Goal: Obtain resource: Download file/media

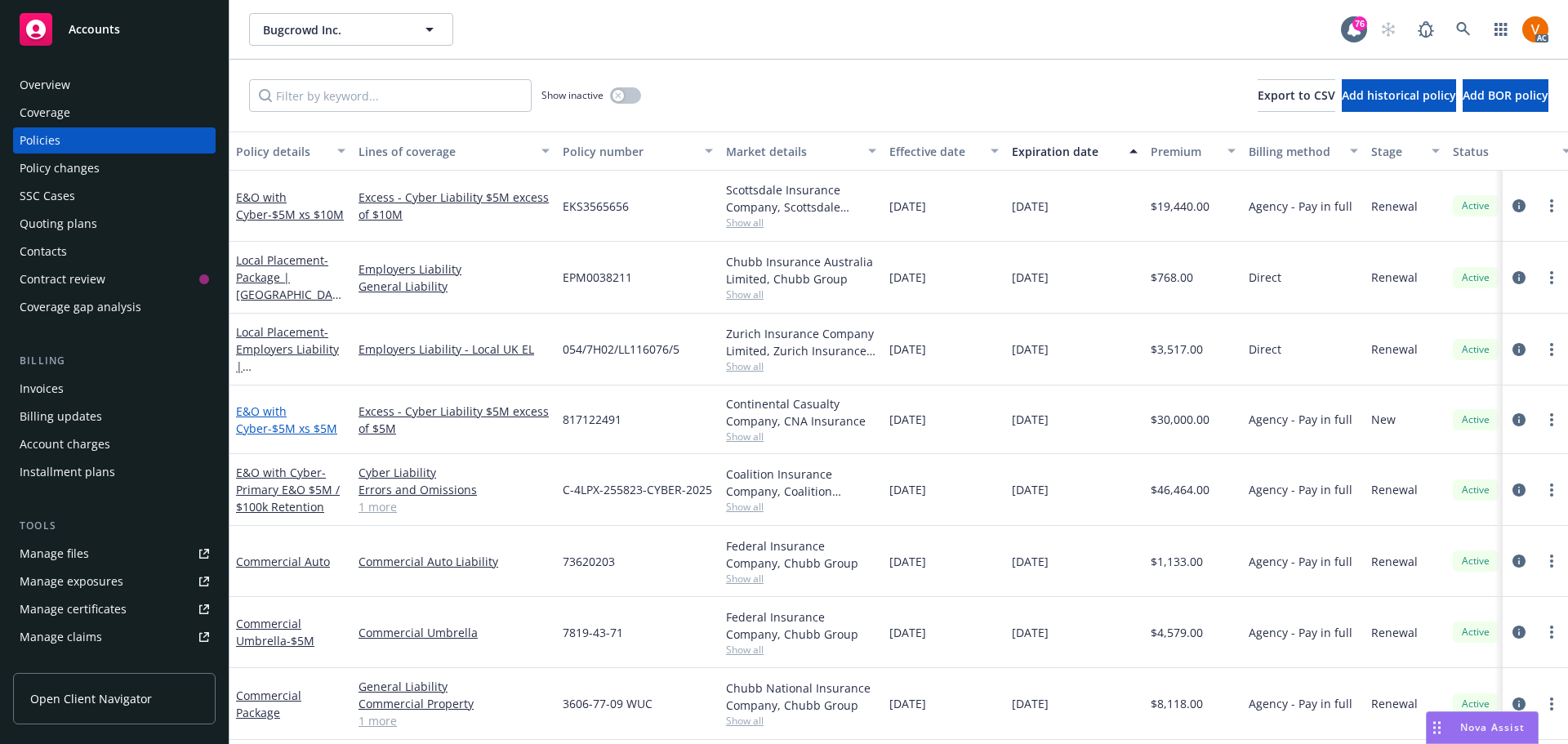
click at [268, 421] on span "- $5M xs $5M" at bounding box center [303, 429] width 70 height 16
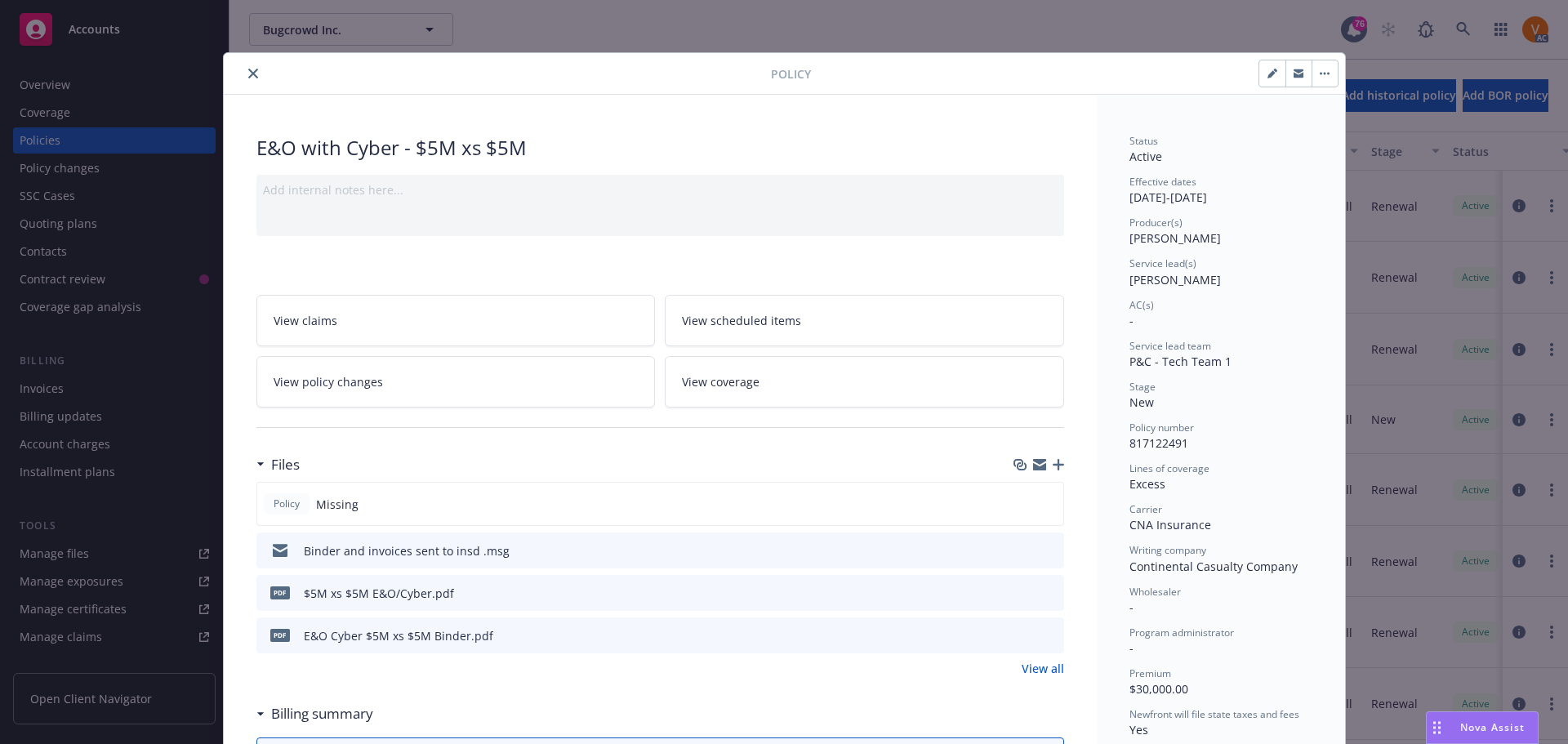
click at [243, 64] on button "close" at bounding box center [253, 74] width 20 height 20
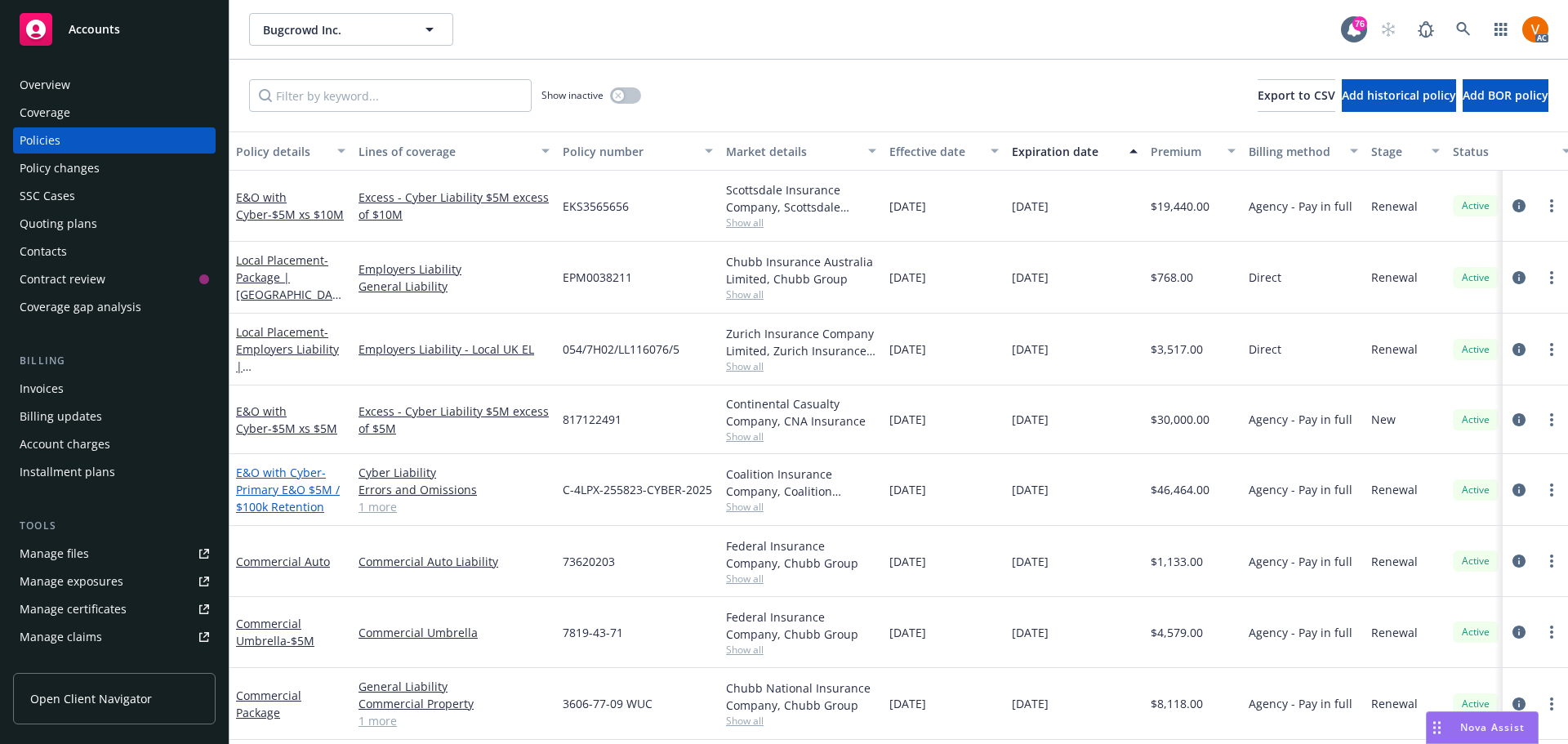
click at [285, 465] on span "- Primary E&O $5M / $100k Retention" at bounding box center [288, 490] width 103 height 50
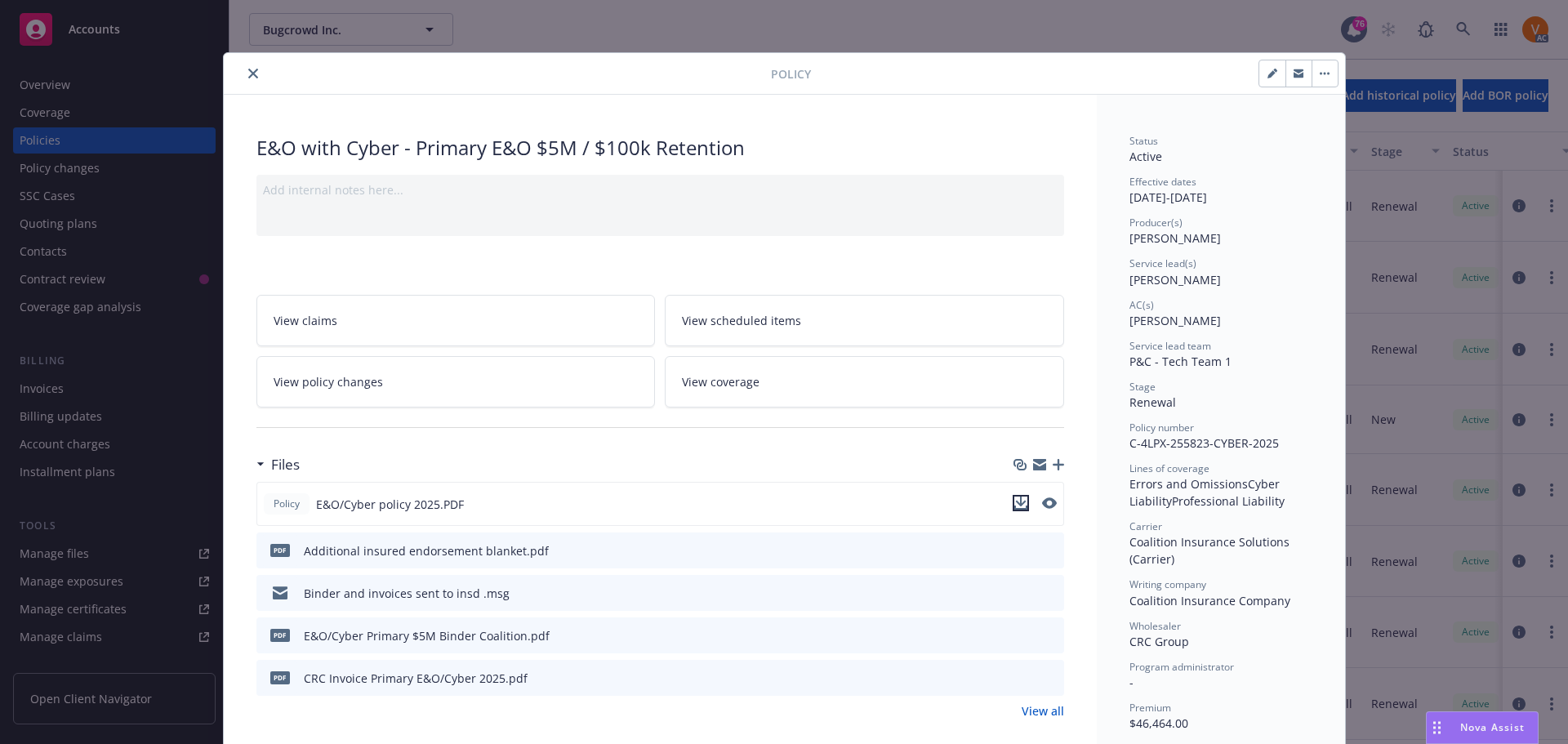
click at [1015, 497] on icon "download file" at bounding box center [1021, 503] width 13 height 13
click at [243, 67] on button "close" at bounding box center [253, 74] width 20 height 20
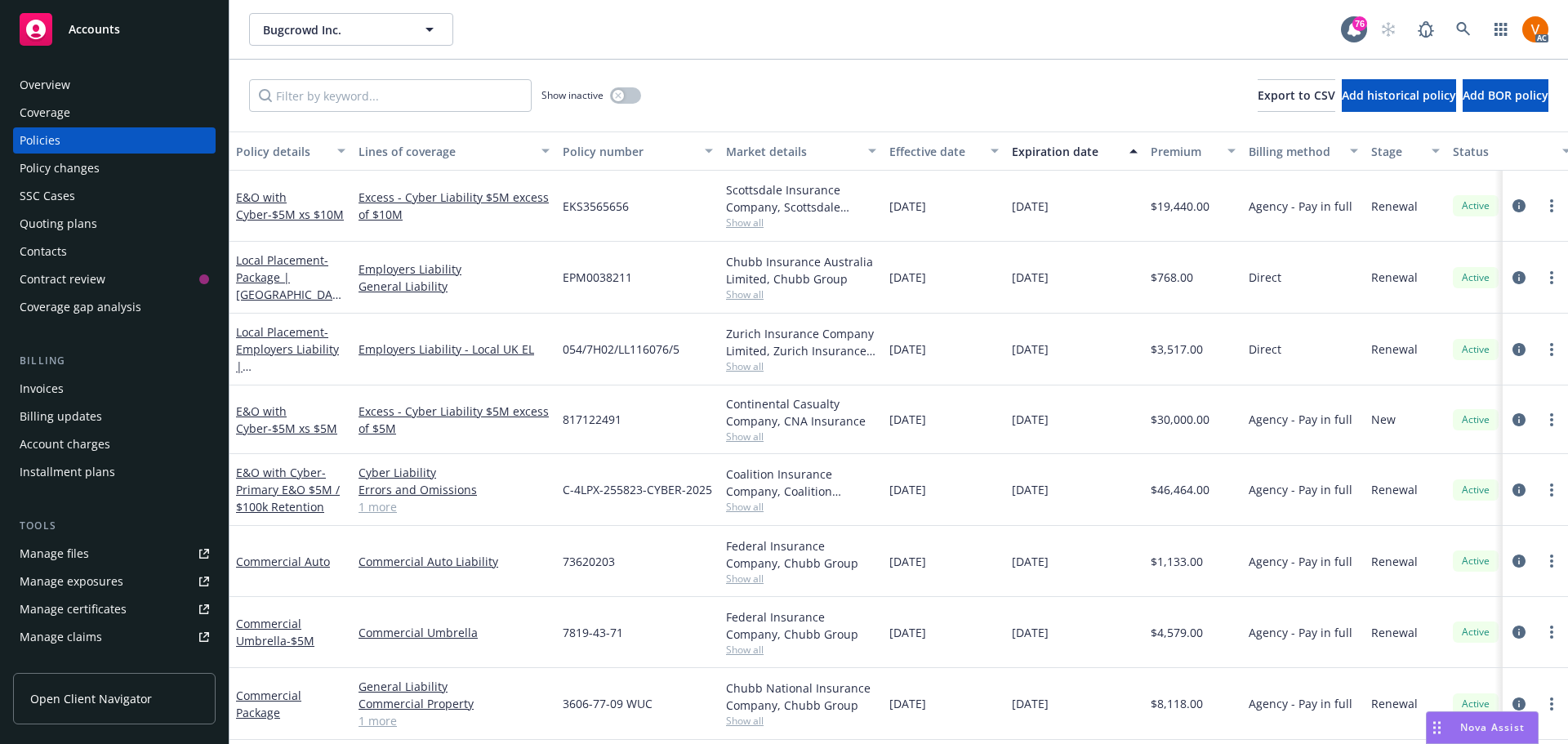
click at [244, 73] on div "Show inactive Export to CSV Add historical policy Add BOR policy" at bounding box center [899, 95] width 1339 height 72
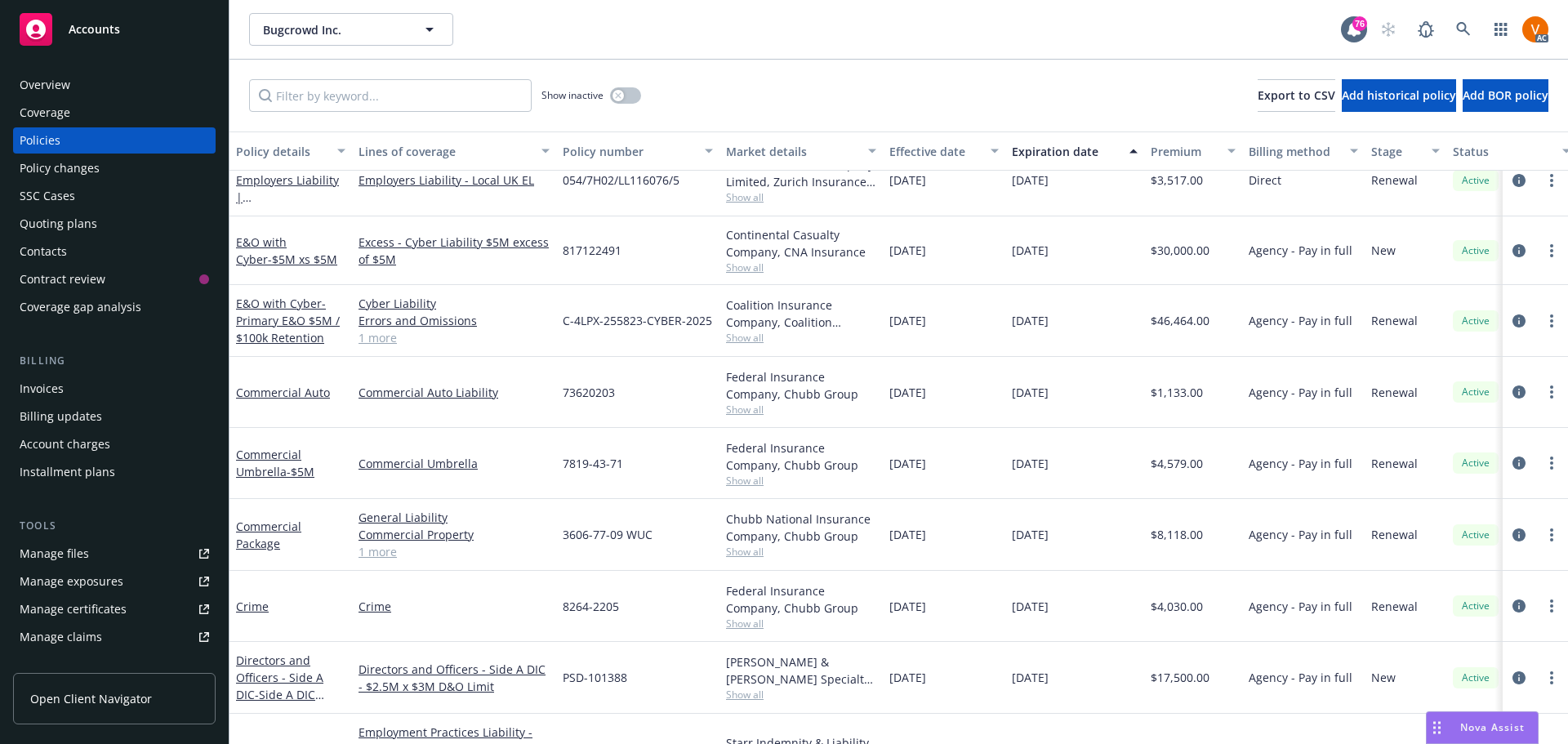
scroll to position [321, 0]
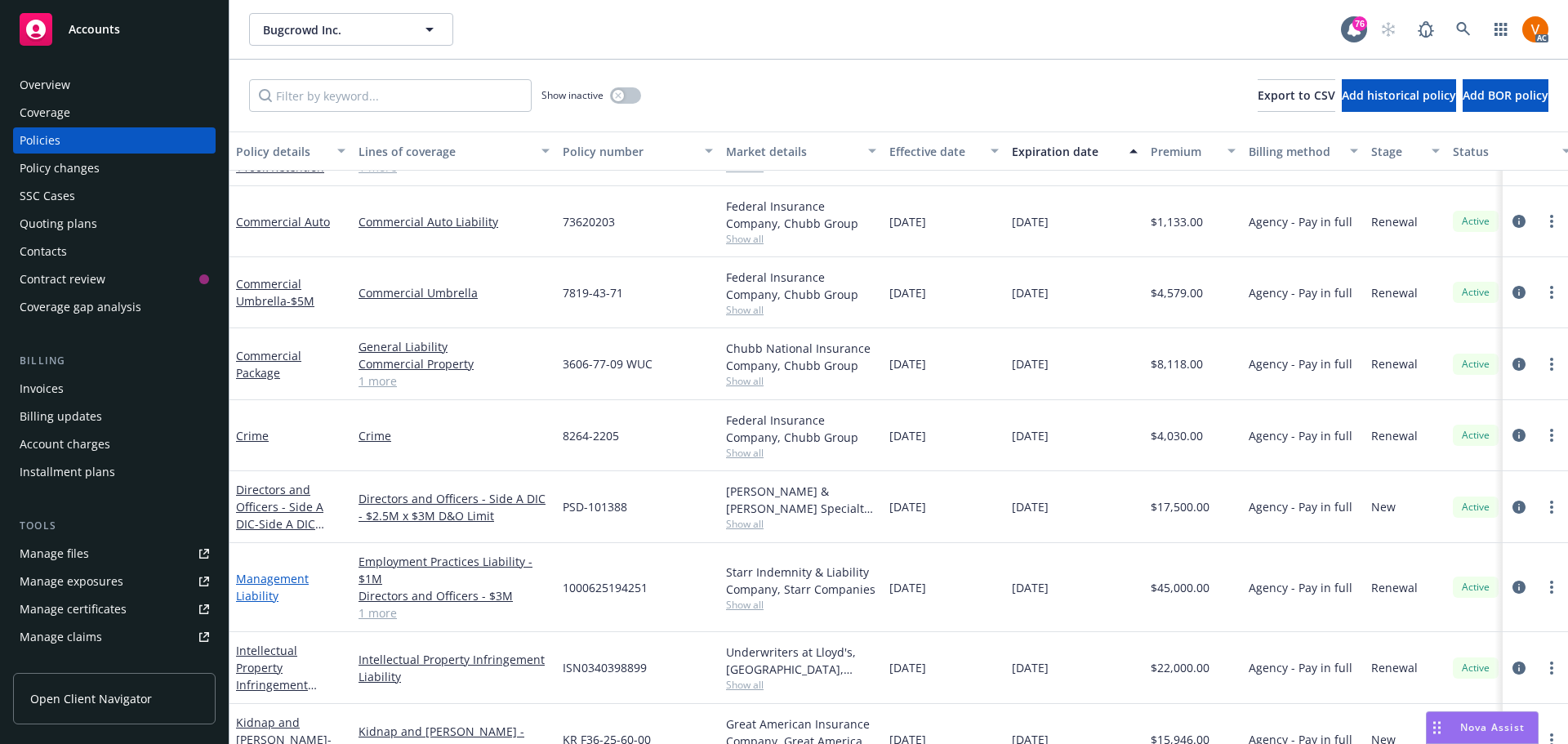
click at [265, 571] on link "Management Liability" at bounding box center [272, 587] width 72 height 33
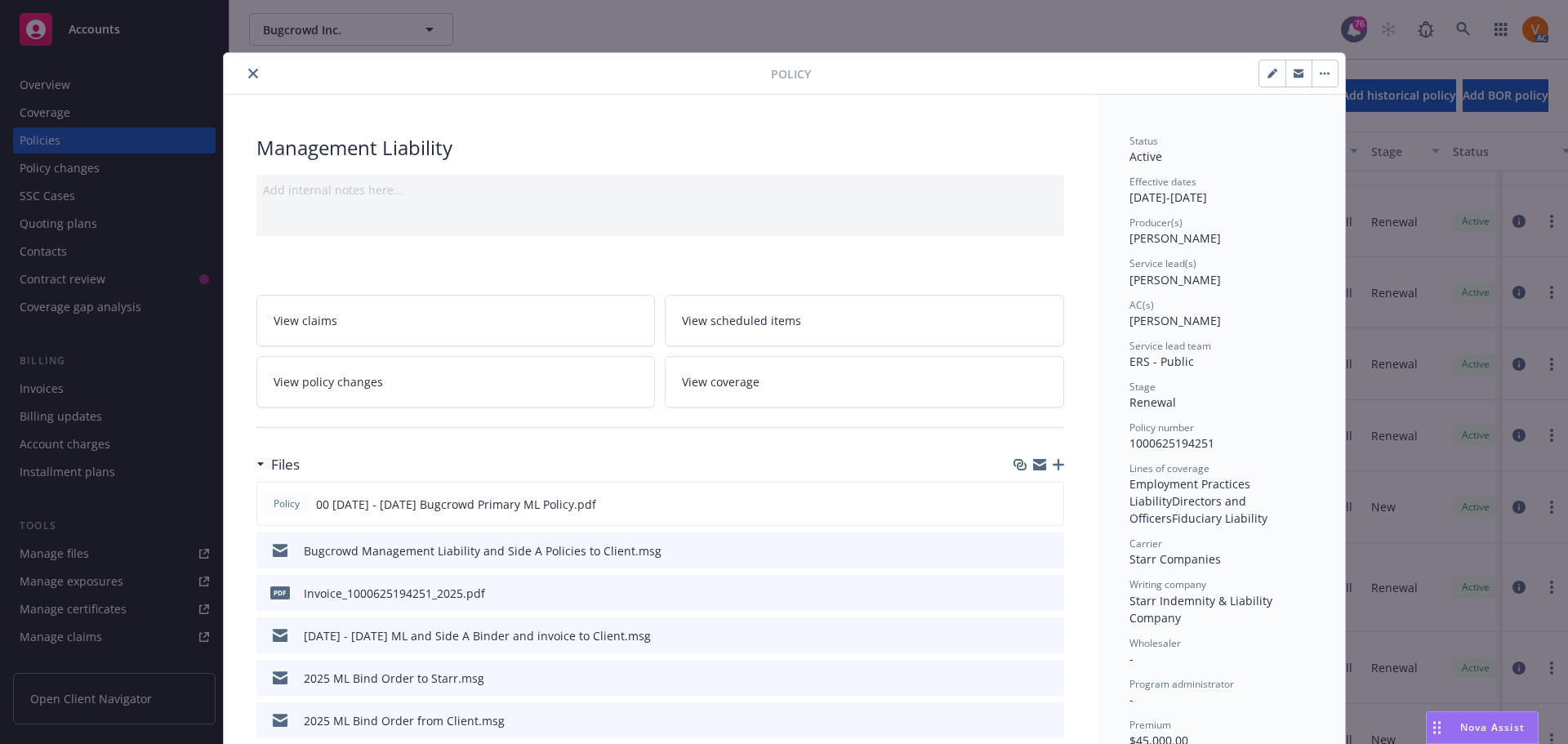
click at [248, 73] on icon "close" at bounding box center [253, 74] width 10 height 10
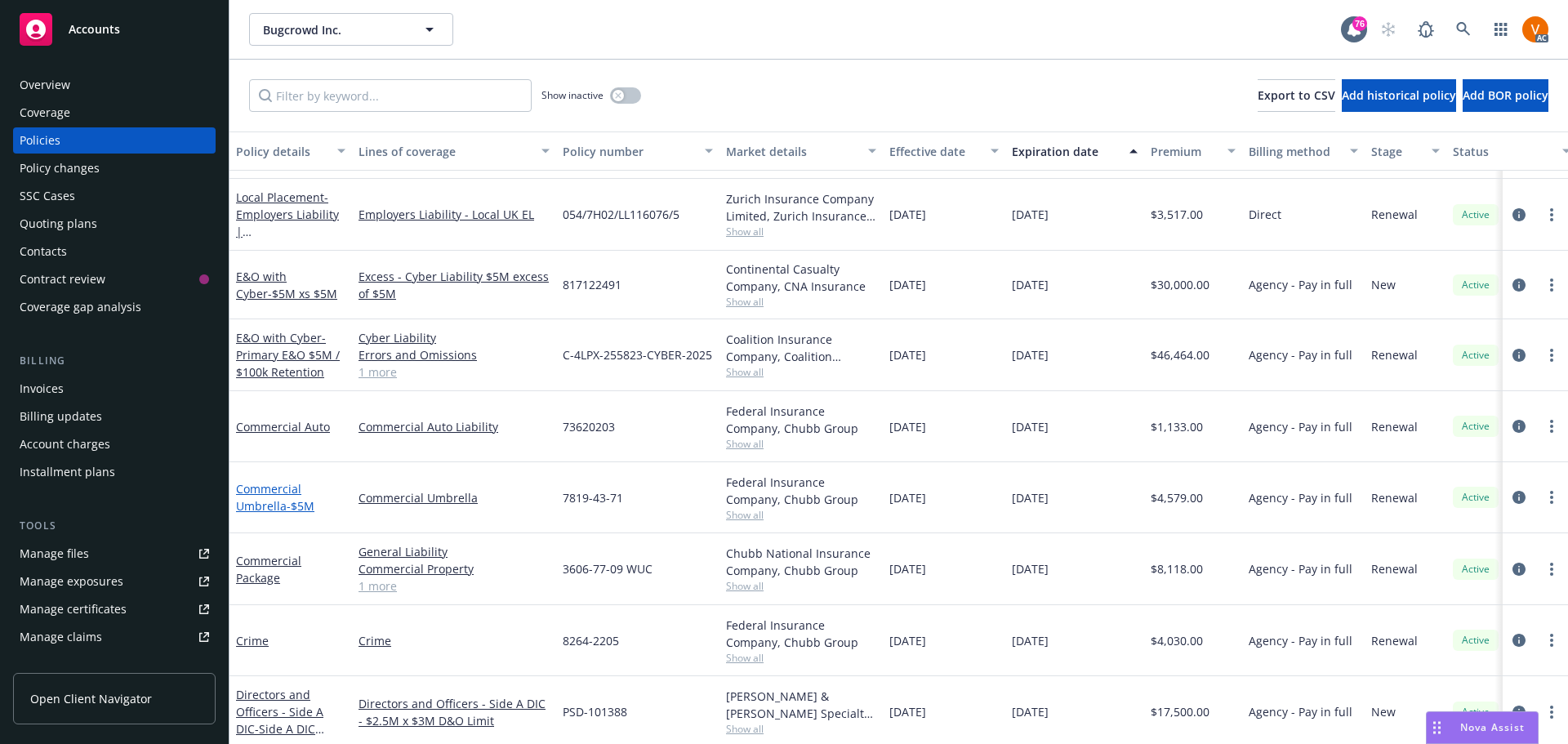
scroll to position [164, 0]
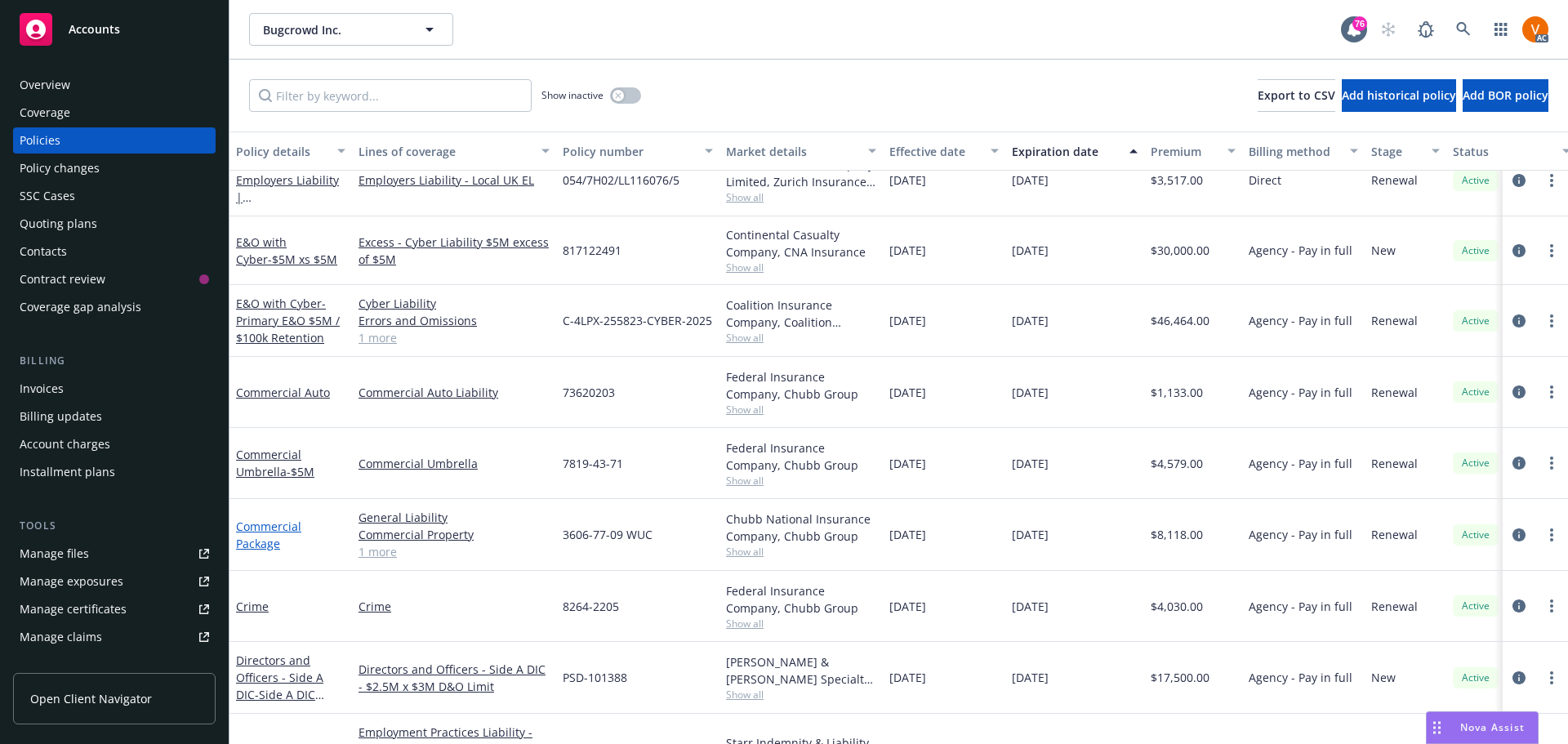
click at [302, 519] on link "Commercial Package" at bounding box center [269, 534] width 66 height 33
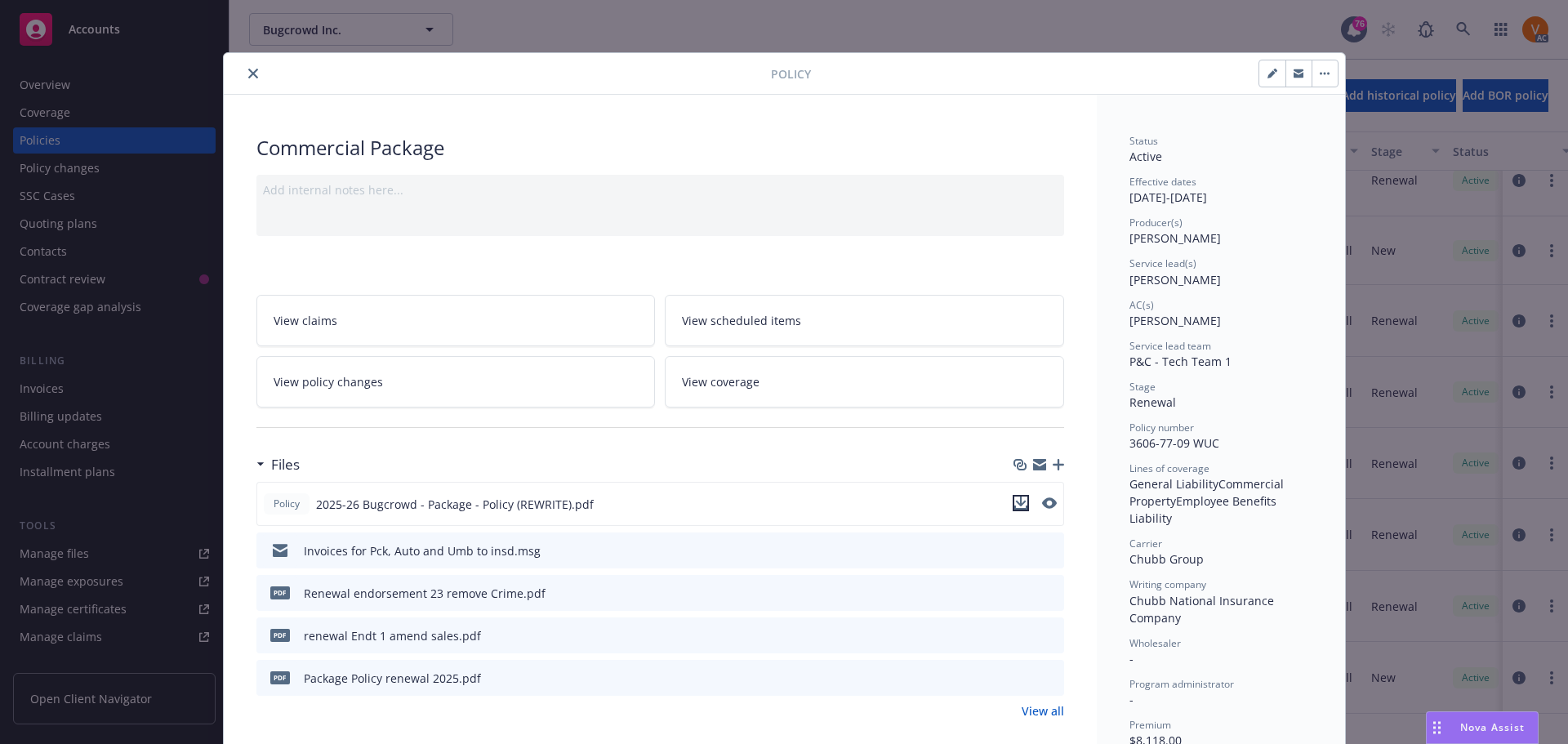
click at [1020, 497] on icon "download file" at bounding box center [1020, 502] width 11 height 10
click at [248, 73] on icon "close" at bounding box center [253, 74] width 10 height 10
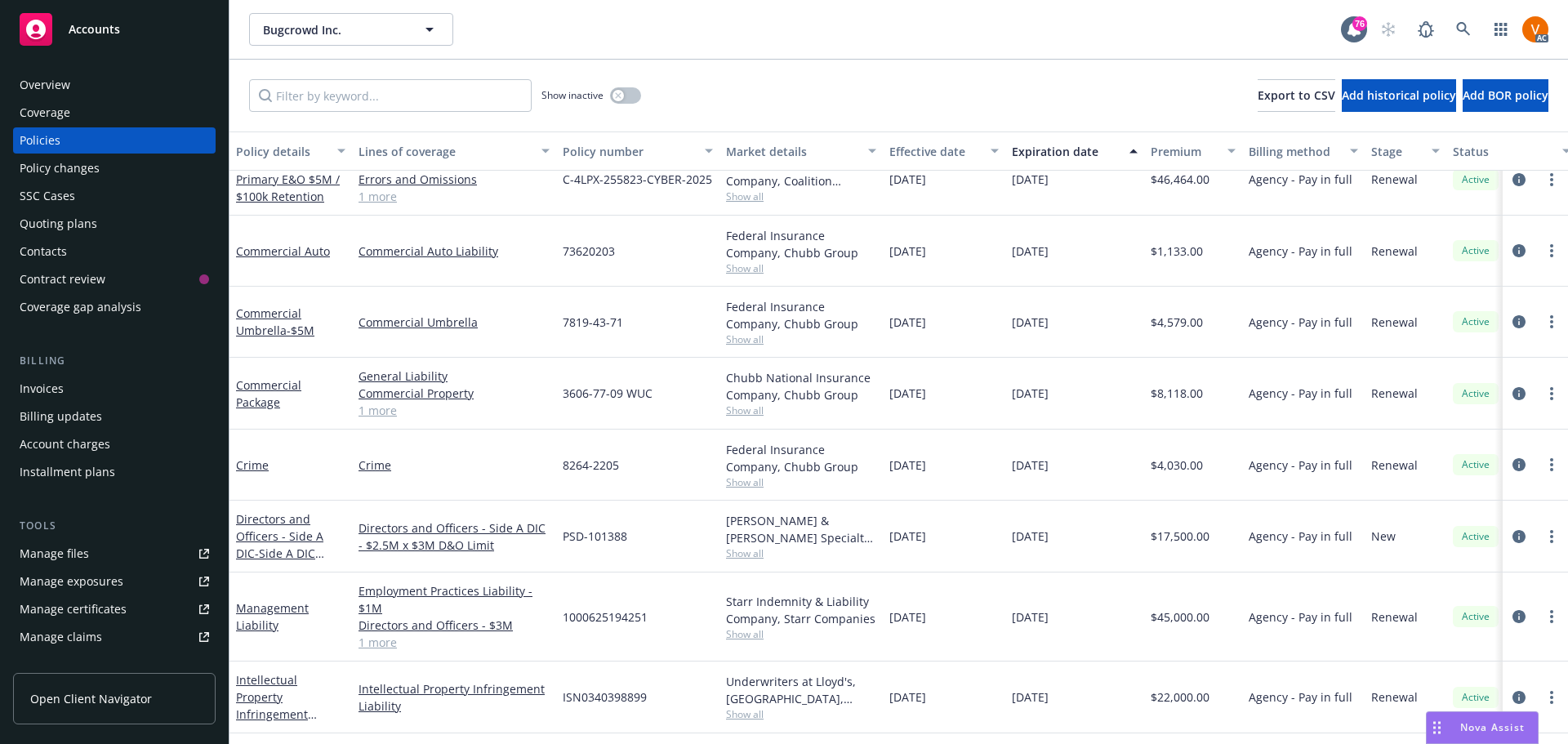
scroll to position [321, 0]
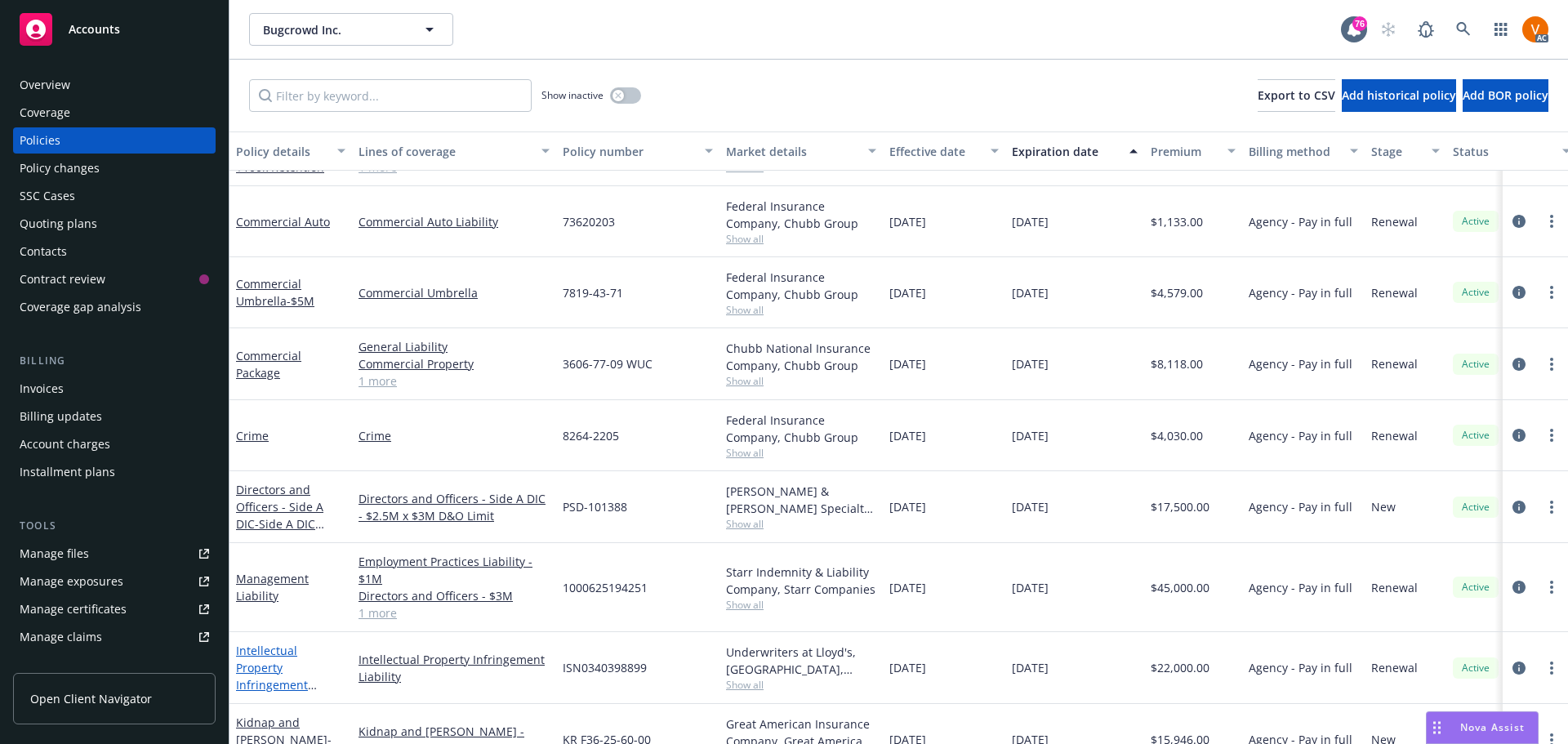
click at [264, 643] on link "Intellectual Property Infringement Liability - 25_ Patent Liability Bugcrowd" at bounding box center [288, 684] width 103 height 84
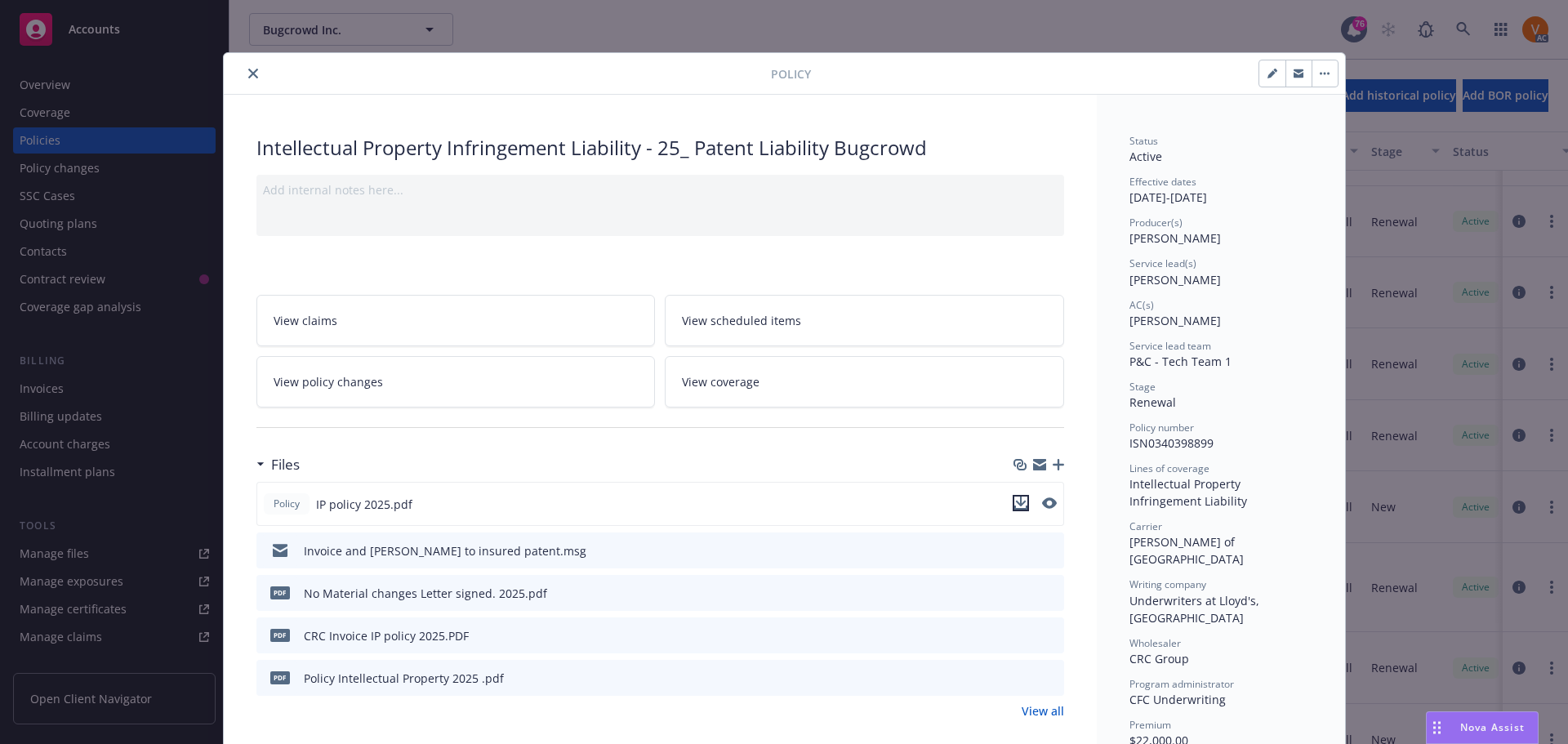
click at [1020, 497] on icon "download file" at bounding box center [1021, 503] width 13 height 13
drag, startPoint x: 244, startPoint y: 70, endPoint x: 224, endPoint y: 0, distance: 72.8
click at [248, 70] on icon "close" at bounding box center [253, 74] width 10 height 10
